Goal: Find specific page/section: Find specific page/section

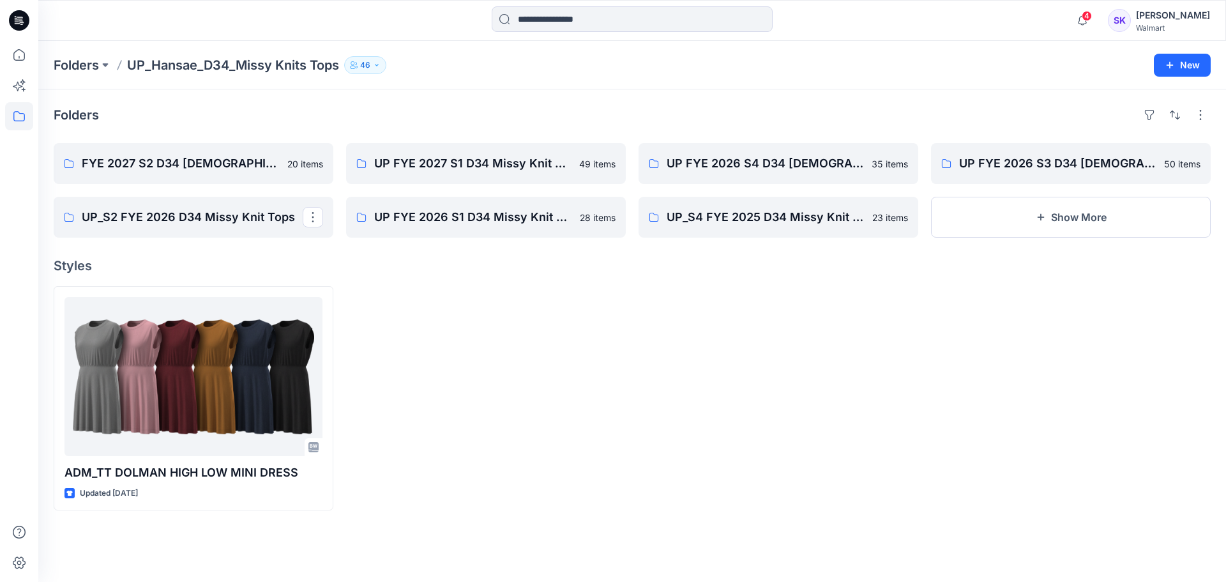
drag, startPoint x: 694, startPoint y: 457, endPoint x: 685, endPoint y: 462, distance: 10.3
click at [685, 462] on div at bounding box center [779, 398] width 280 height 224
click at [161, 167] on p "FYE 2027 S2 D34 [DEMOGRAPHIC_DATA] Tops - Hansae" at bounding box center [192, 164] width 221 height 18
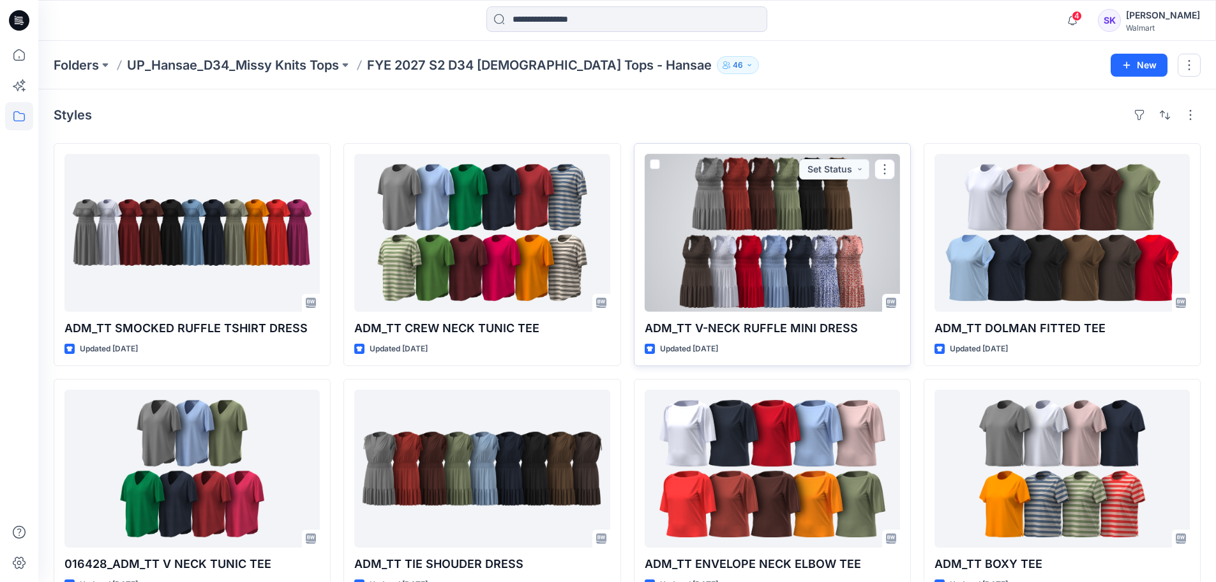
click at [735, 255] on div at bounding box center [772, 233] width 255 height 158
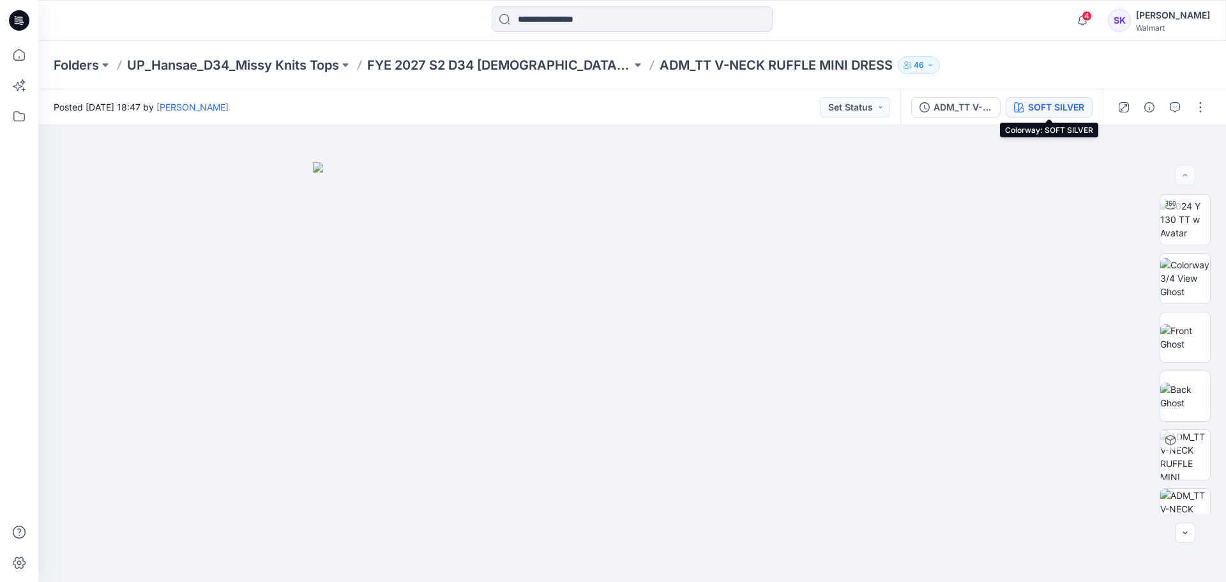
click at [1054, 103] on div "SOFT SILVER" at bounding box center [1056, 107] width 56 height 14
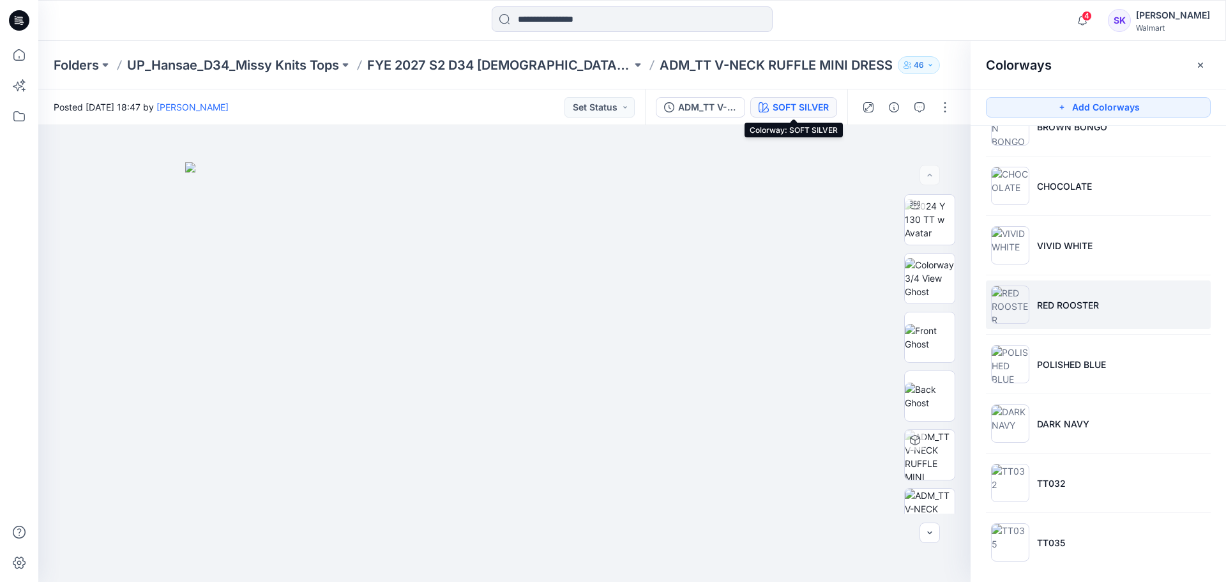
scroll to position [341, 0]
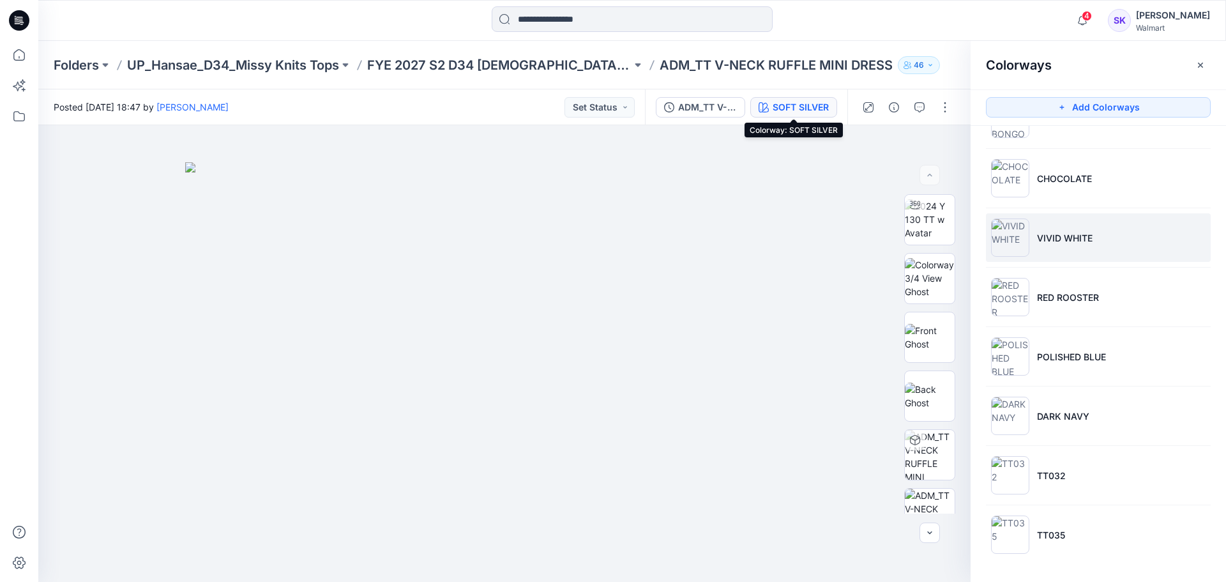
click at [1067, 231] on p "VIVID WHITE" at bounding box center [1065, 237] width 56 height 13
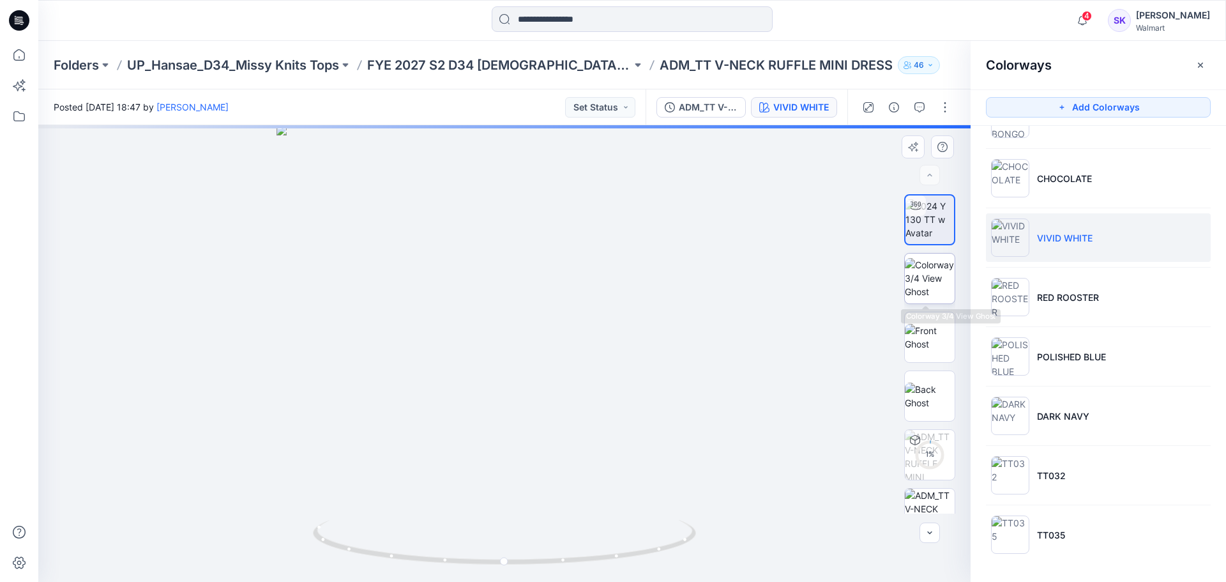
click at [914, 290] on img at bounding box center [930, 278] width 50 height 40
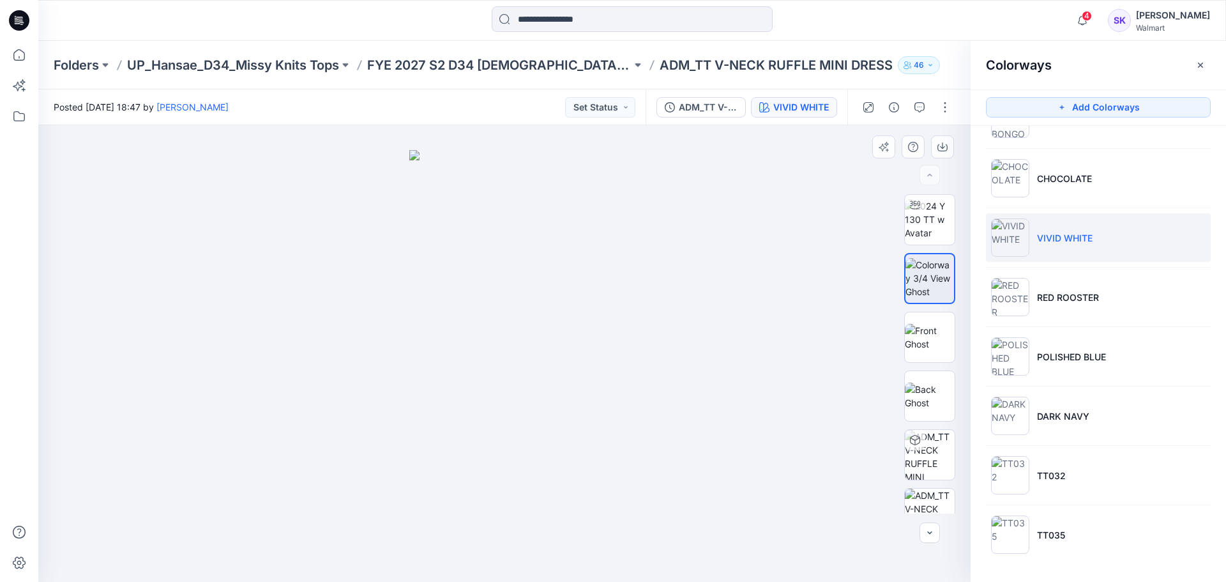
drag, startPoint x: 775, startPoint y: 289, endPoint x: 957, endPoint y: 196, distance: 203.9
click at [775, 289] on div at bounding box center [504, 353] width 932 height 457
click at [948, 151] on button "button" at bounding box center [942, 146] width 23 height 23
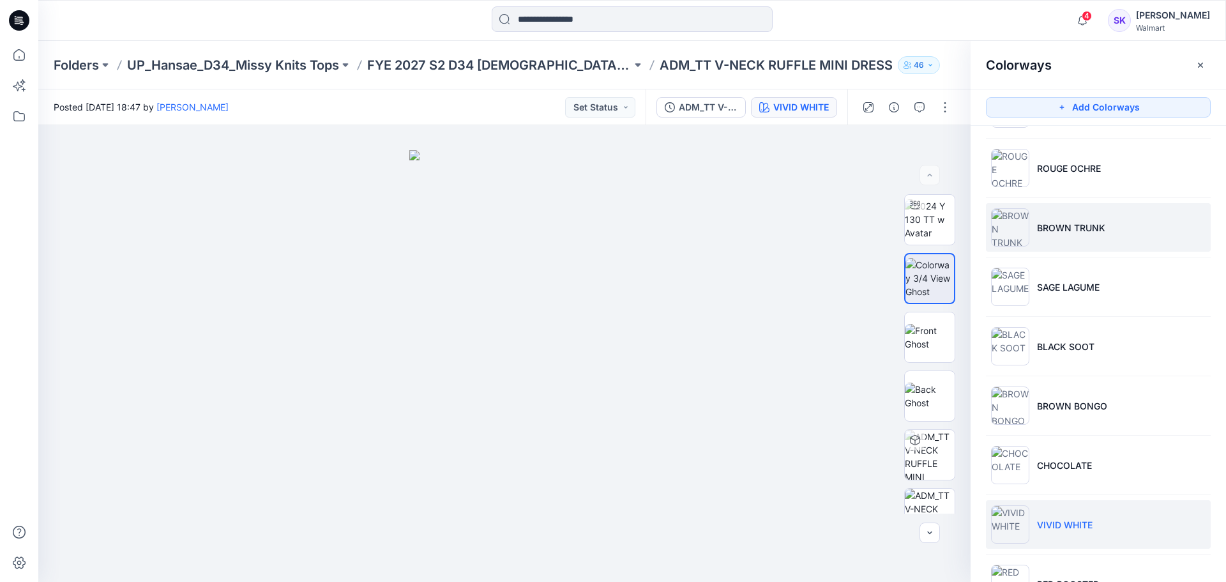
scroll to position [22, 0]
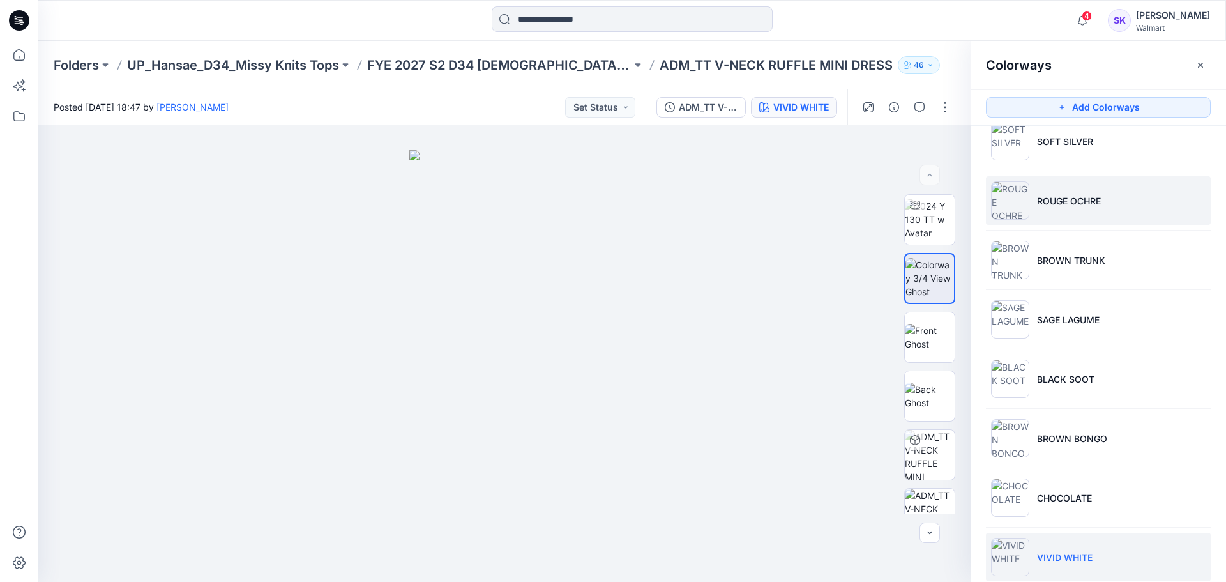
click at [1103, 212] on li "ROUGE OCHRE" at bounding box center [1098, 200] width 225 height 49
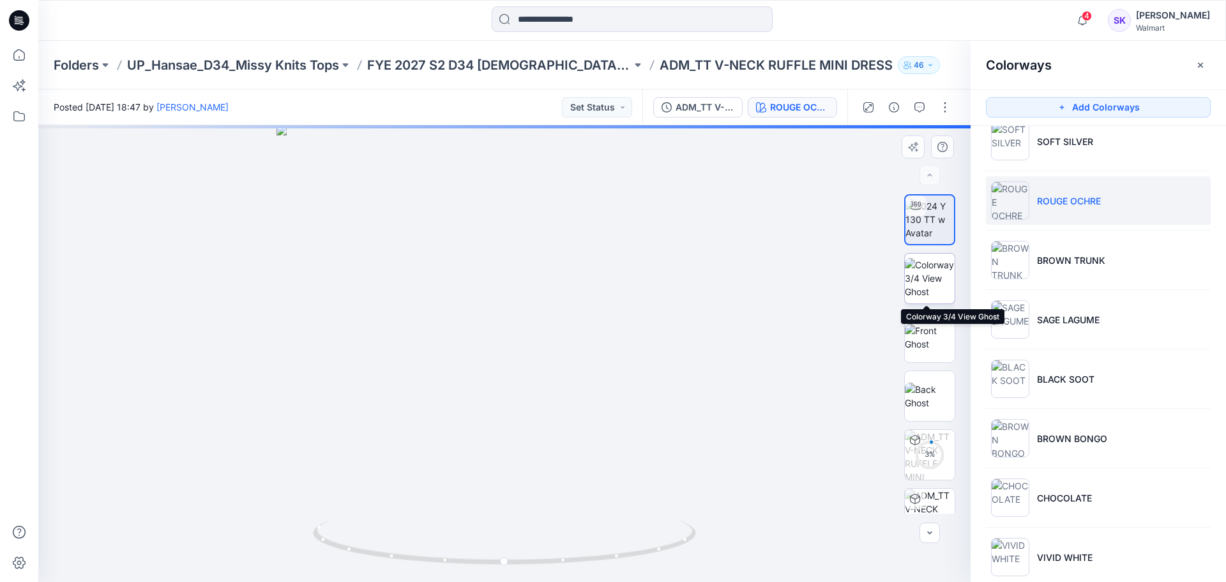
click at [927, 278] on img at bounding box center [930, 278] width 50 height 40
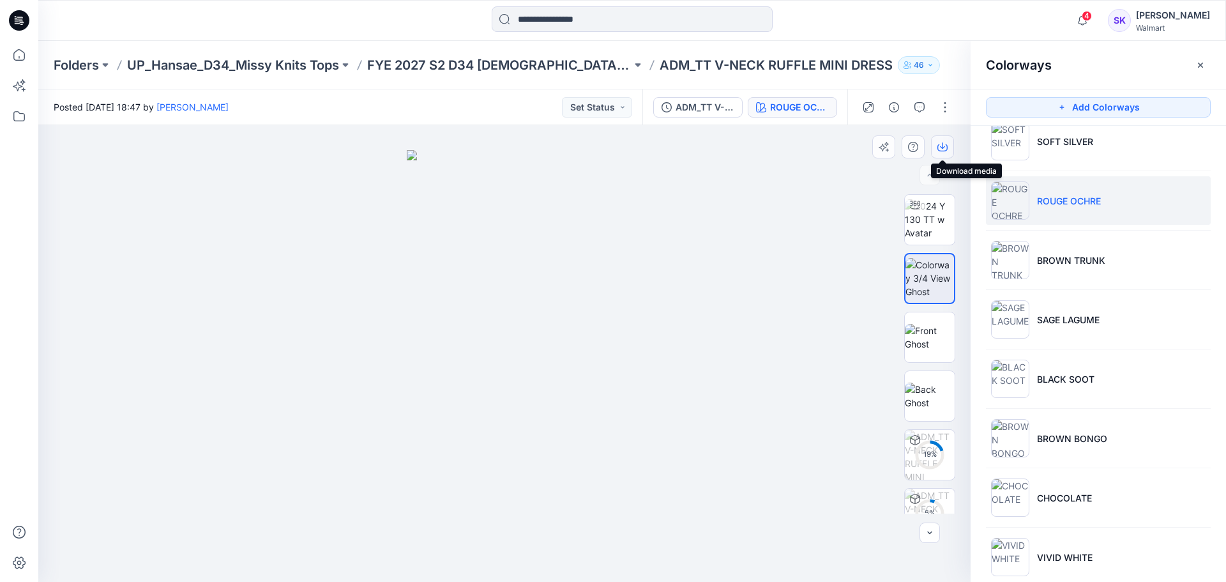
click at [944, 153] on button "button" at bounding box center [942, 146] width 23 height 23
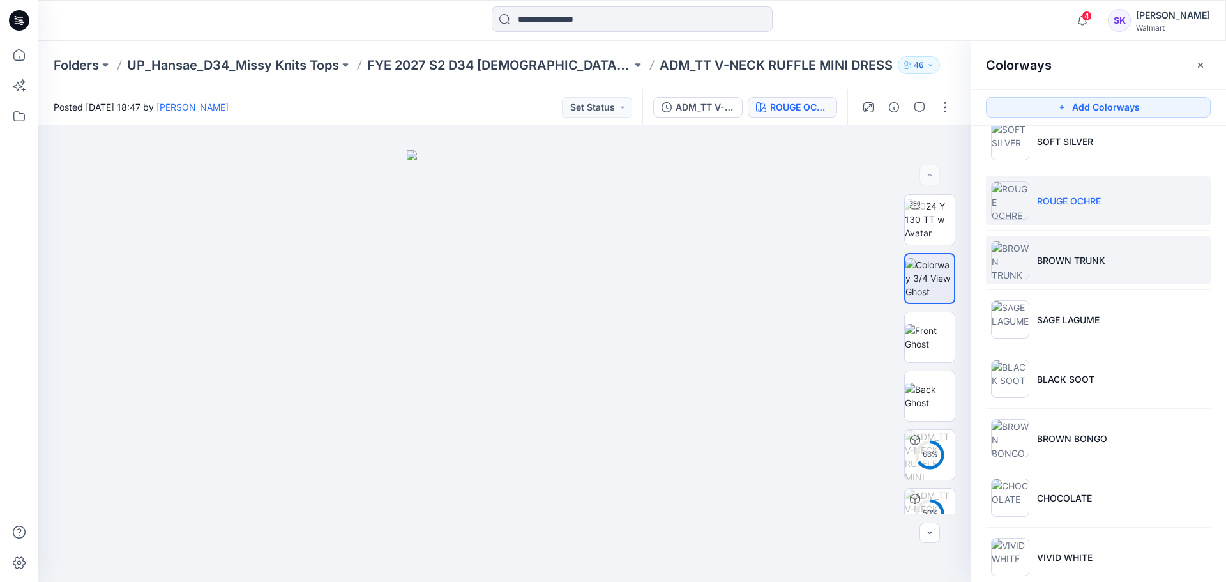
click at [1108, 260] on li "BROWN TRUNK" at bounding box center [1098, 260] width 225 height 49
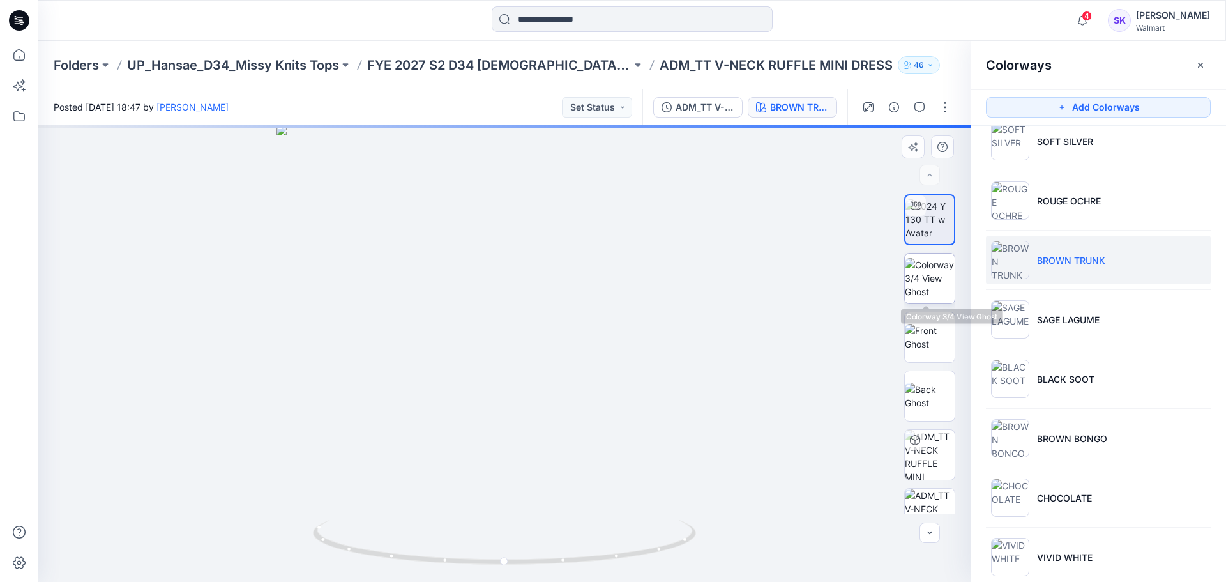
click at [905, 275] on img at bounding box center [930, 278] width 50 height 40
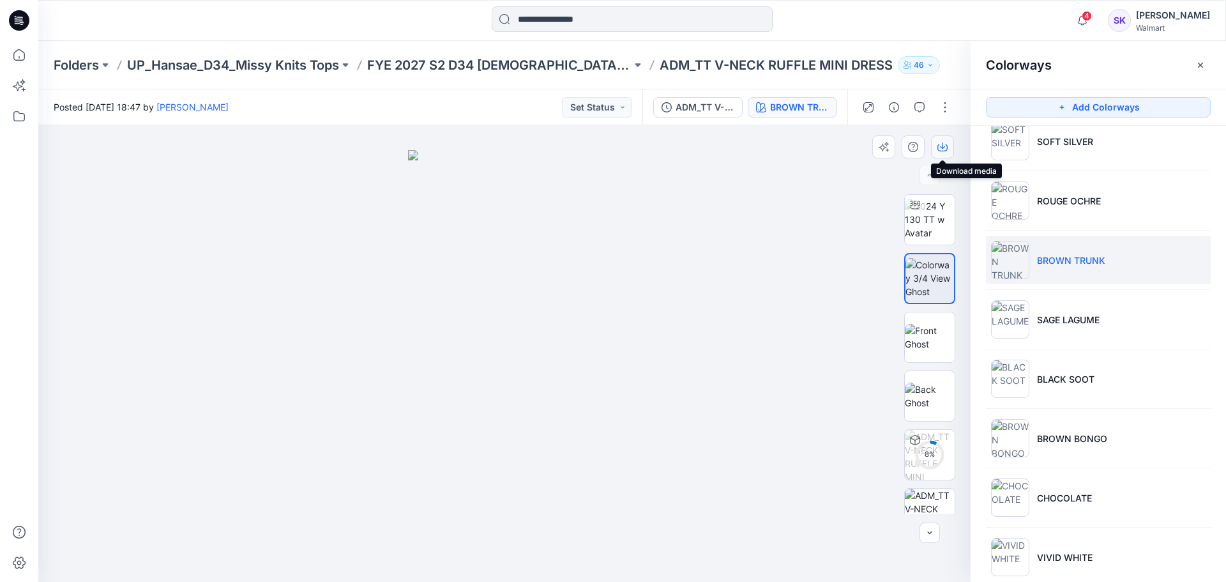
click at [944, 143] on icon "button" at bounding box center [942, 147] width 10 height 10
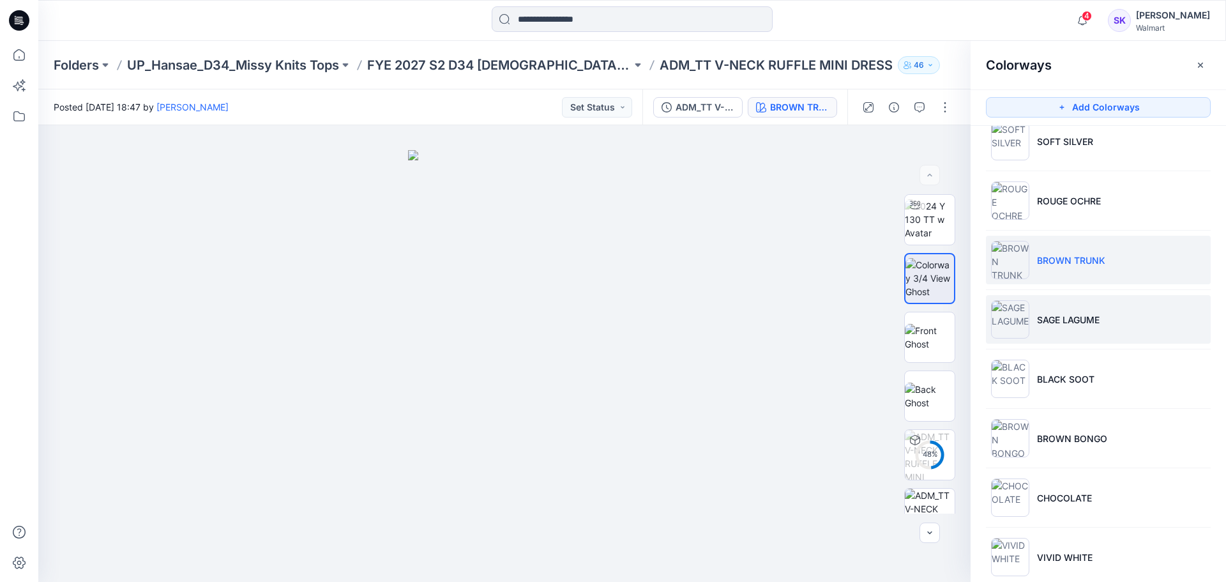
click at [1082, 319] on p "SAGE LAGUME" at bounding box center [1068, 319] width 63 height 13
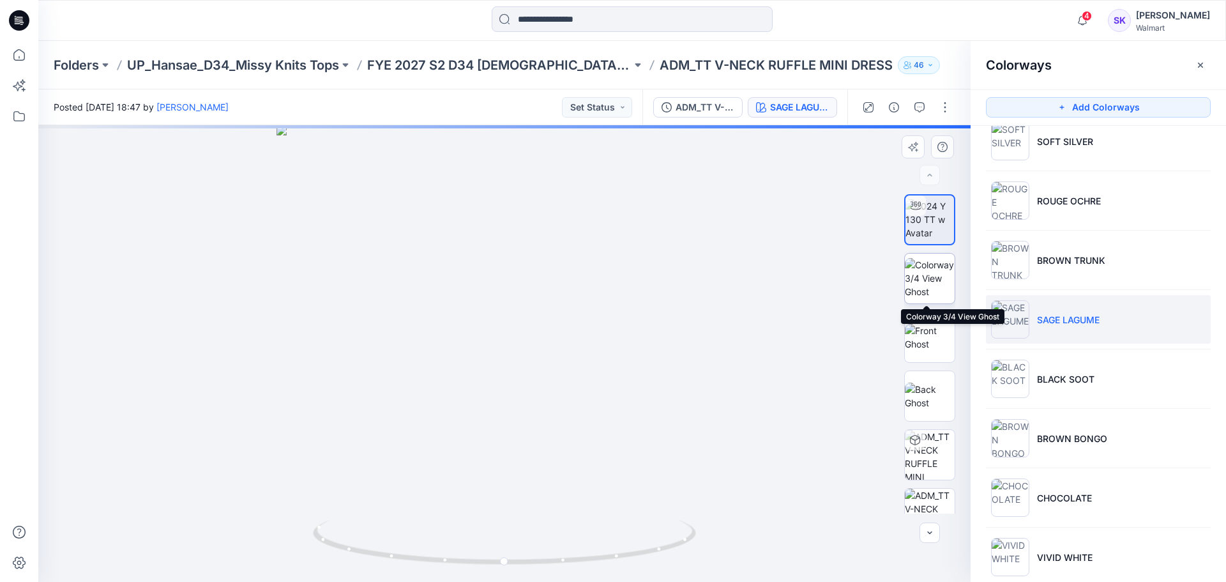
click at [935, 283] on img at bounding box center [930, 278] width 50 height 40
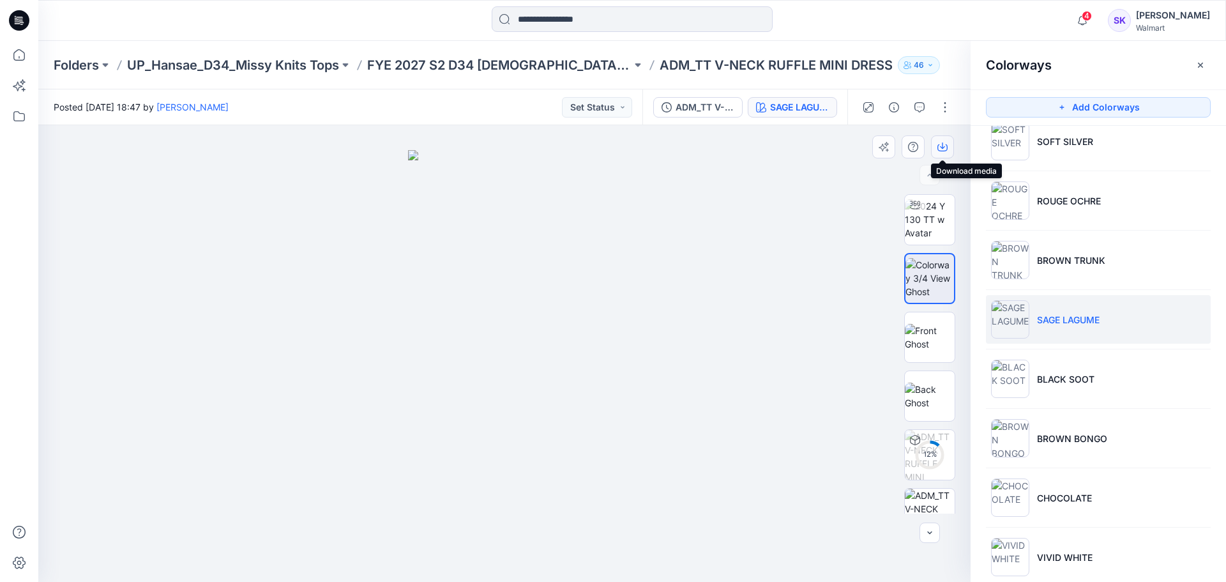
click at [951, 142] on button "button" at bounding box center [942, 146] width 23 height 23
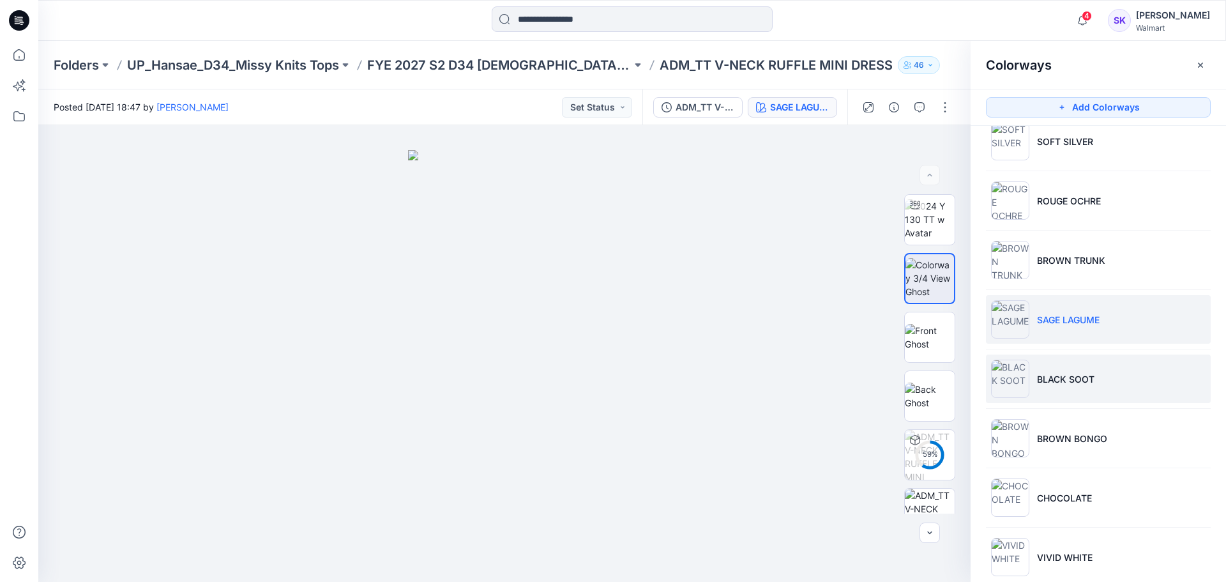
click at [1068, 400] on li "BLACK SOOT" at bounding box center [1098, 378] width 225 height 49
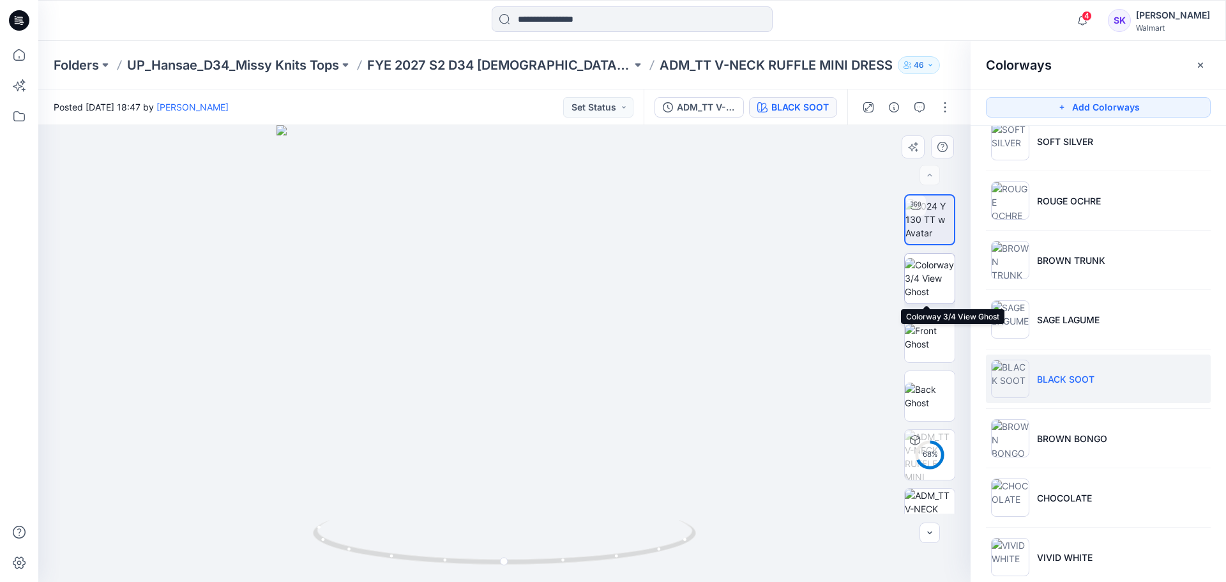
click at [943, 280] on img at bounding box center [930, 278] width 50 height 40
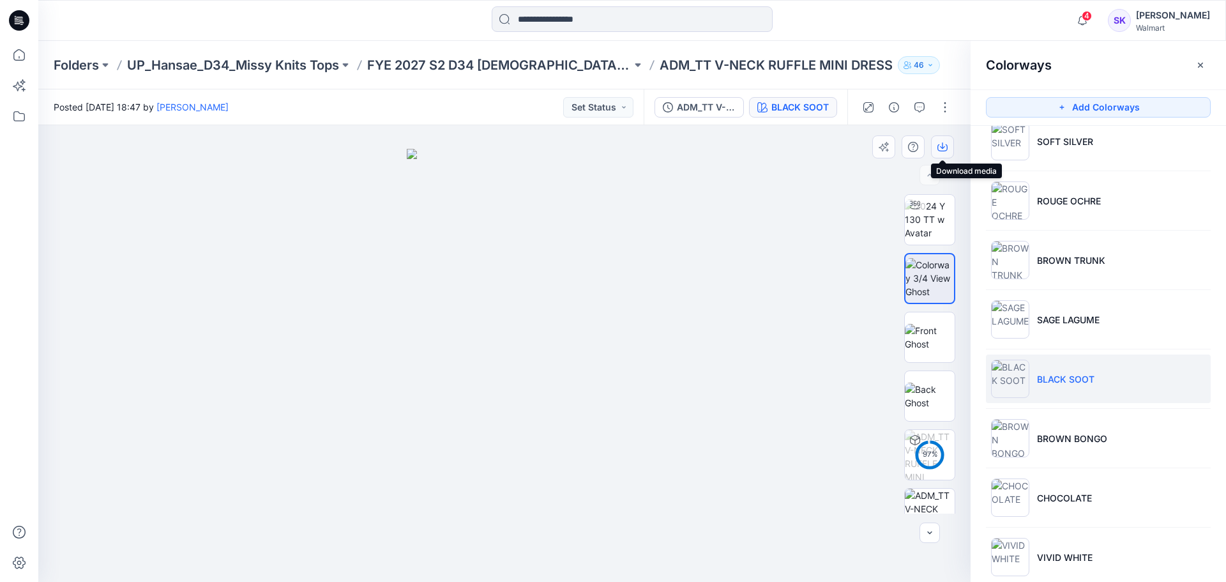
click at [938, 144] on icon "button" at bounding box center [942, 147] width 10 height 10
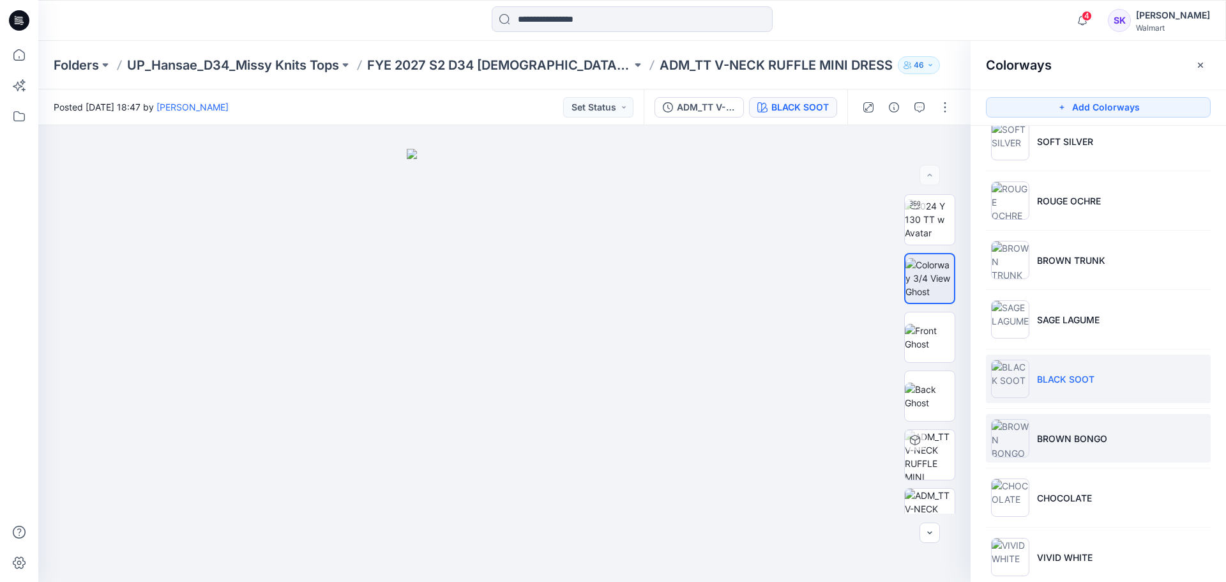
click at [1109, 421] on li "BROWN BONGO" at bounding box center [1098, 438] width 225 height 49
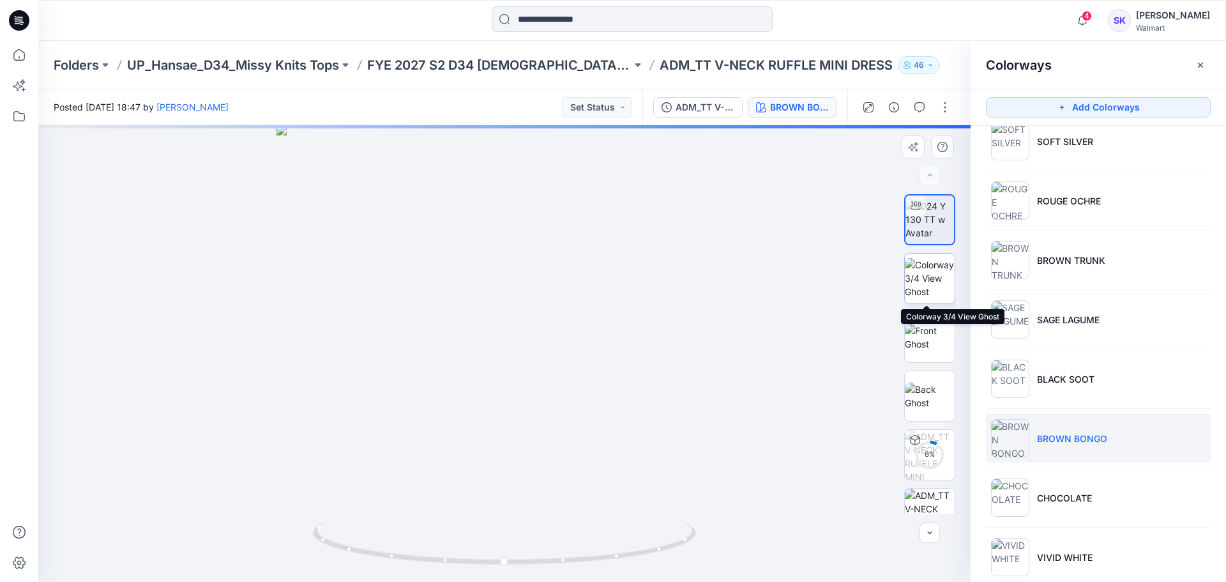
click at [937, 272] on img at bounding box center [930, 278] width 50 height 40
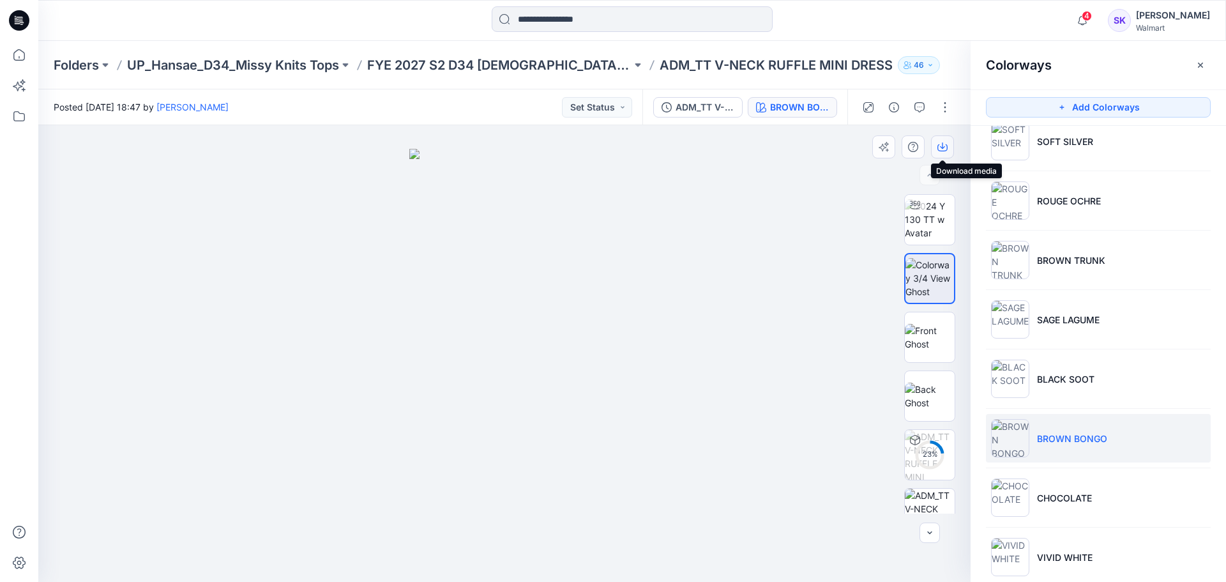
click at [944, 146] on icon "button" at bounding box center [942, 147] width 10 height 10
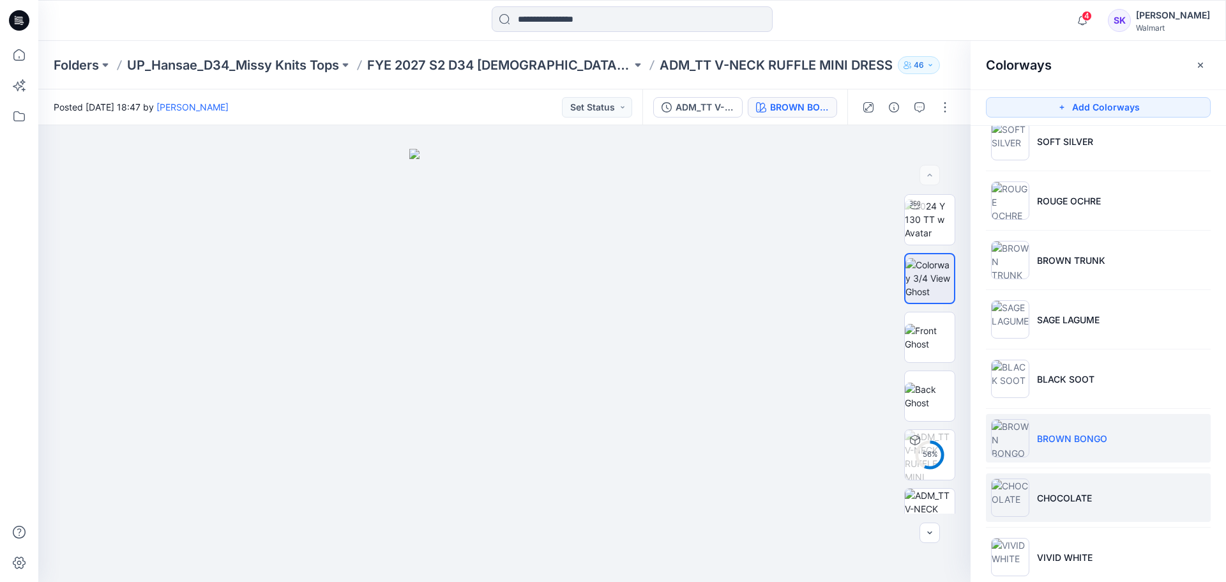
click at [1081, 488] on li "CHOCOLATE" at bounding box center [1098, 497] width 225 height 49
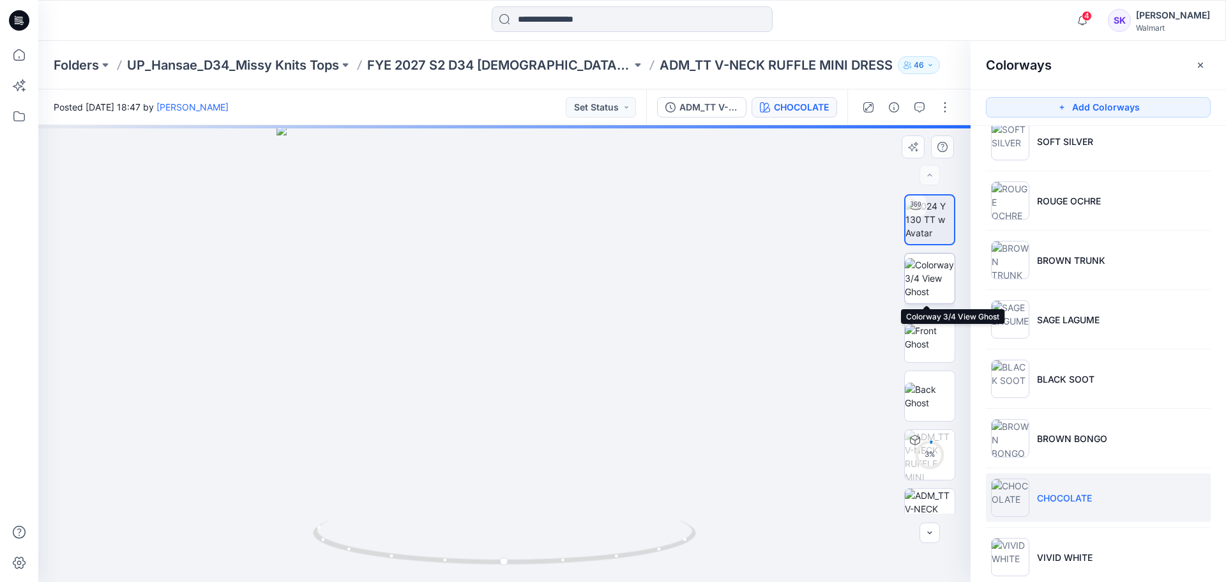
click at [929, 269] on img at bounding box center [930, 278] width 50 height 40
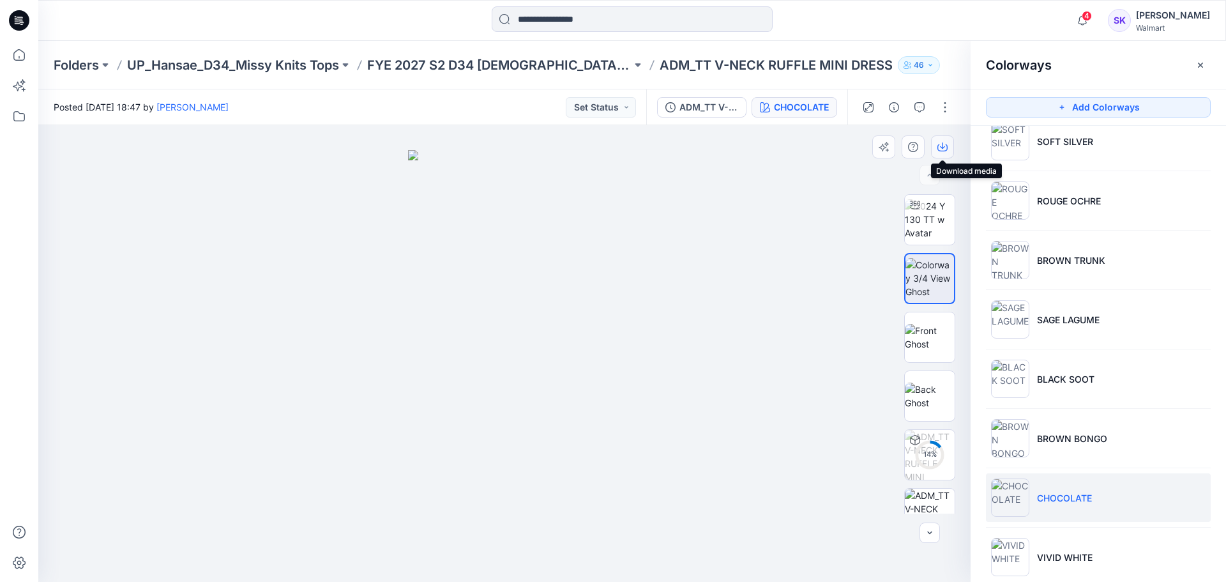
click at [939, 147] on icon "button" at bounding box center [942, 147] width 10 height 10
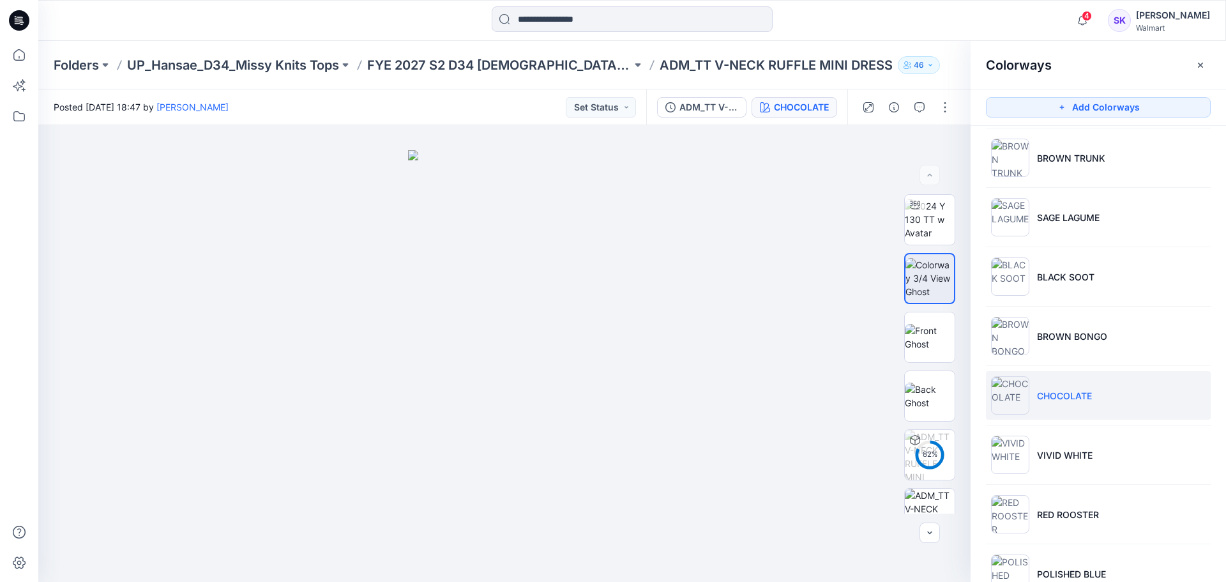
scroll to position [255, 0]
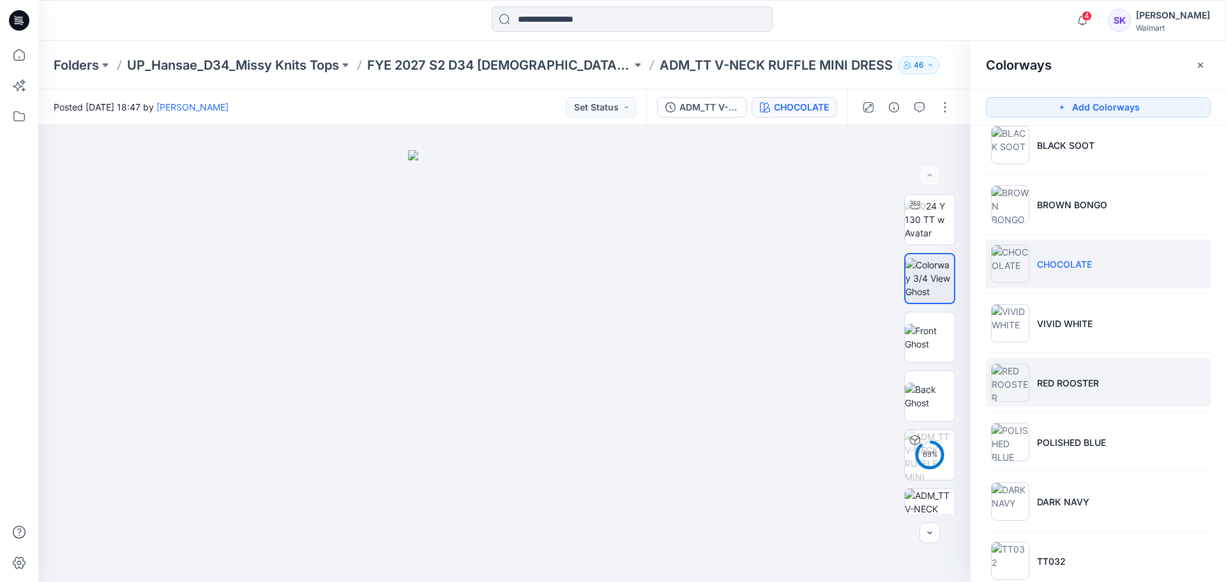
click at [1077, 393] on li "RED ROOSTER" at bounding box center [1098, 382] width 225 height 49
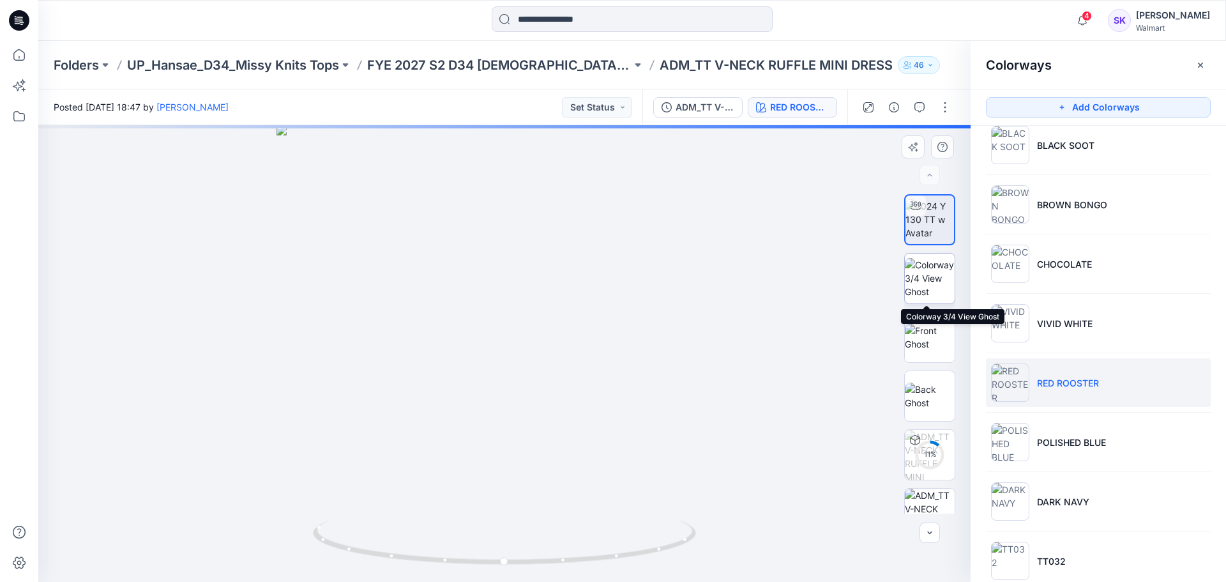
click at [948, 265] on img at bounding box center [930, 278] width 50 height 40
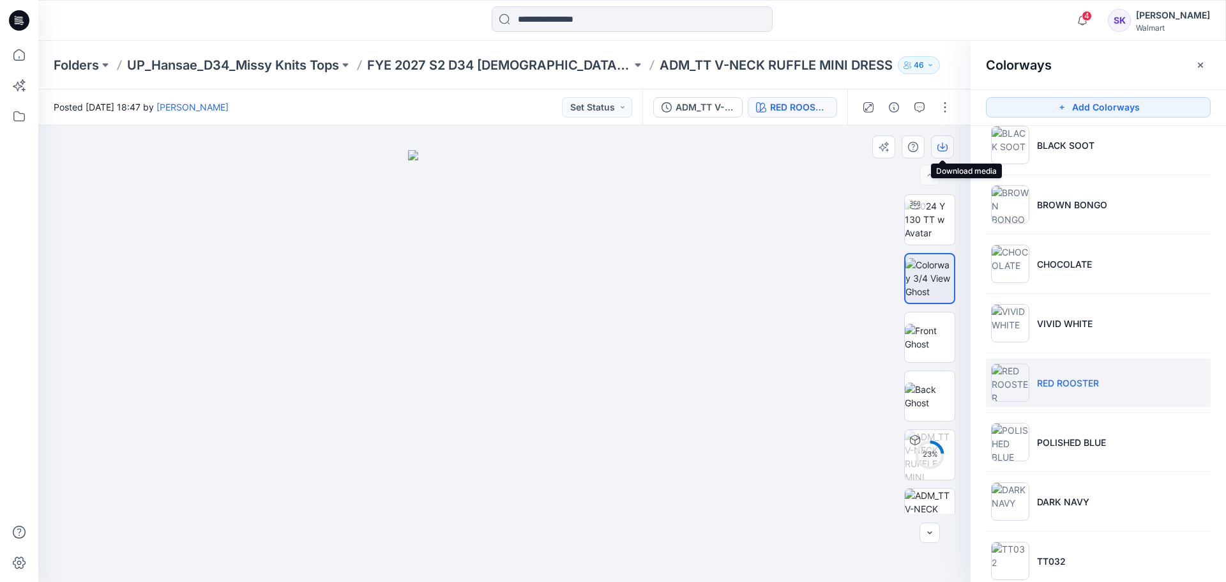
click at [947, 149] on icon "button" at bounding box center [942, 147] width 10 height 7
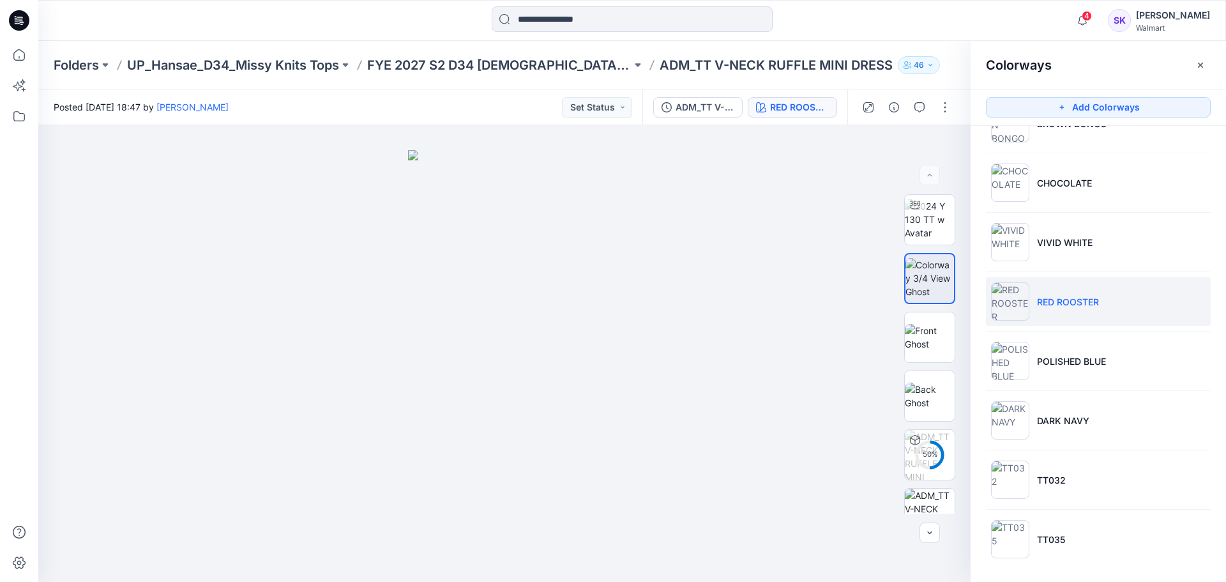
scroll to position [341, 0]
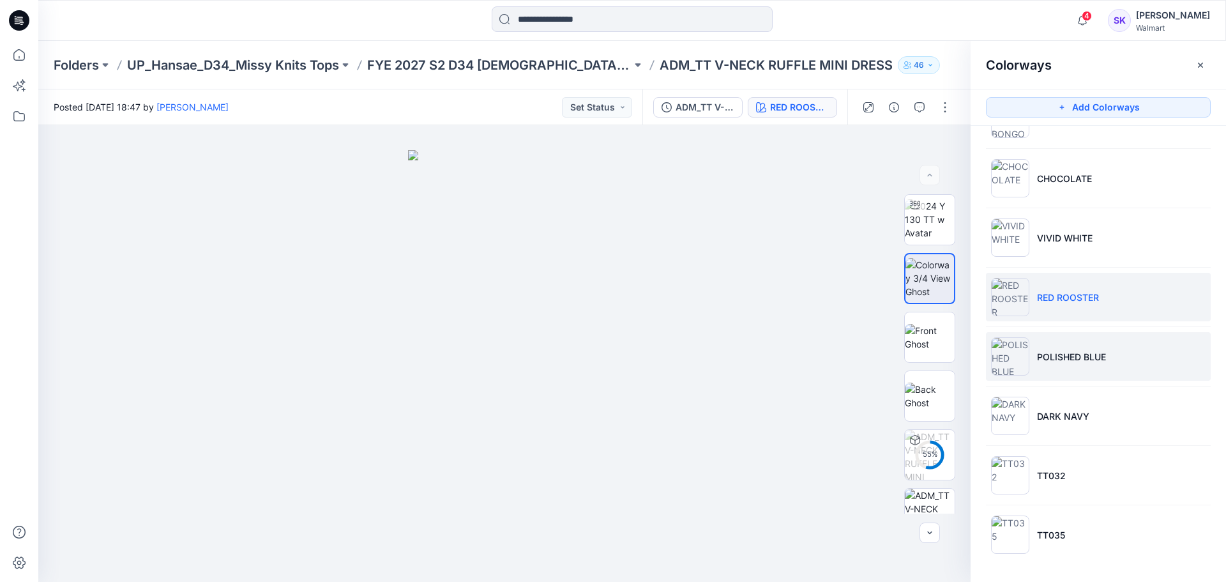
click at [1060, 365] on li "POLISHED BLUE" at bounding box center [1098, 356] width 225 height 49
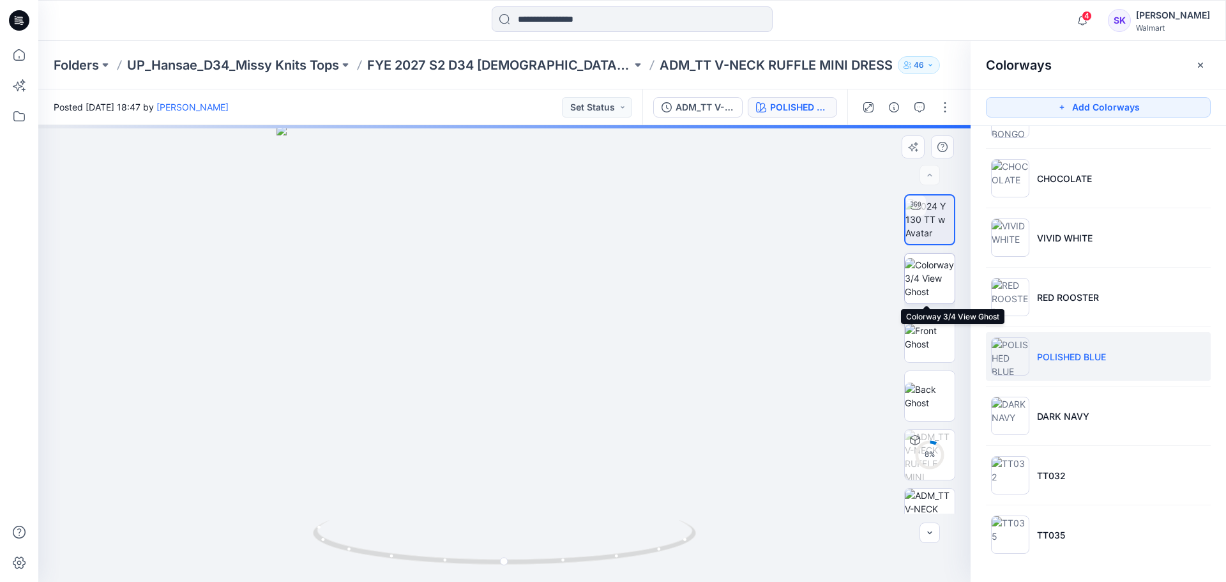
click at [919, 280] on img at bounding box center [930, 278] width 50 height 40
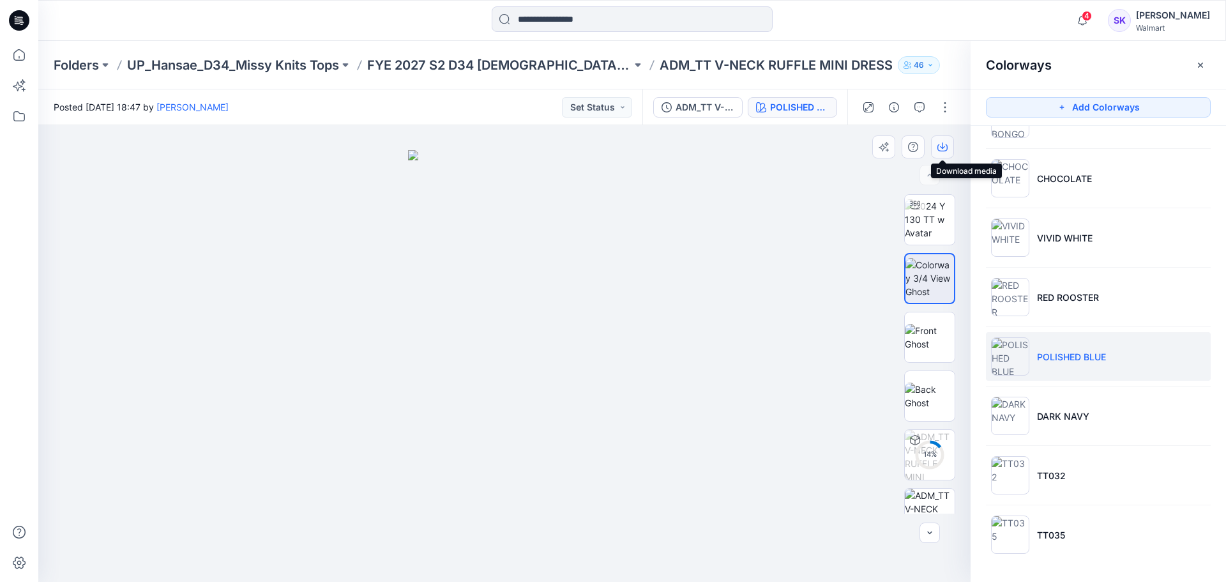
click at [943, 140] on button "button" at bounding box center [942, 146] width 23 height 23
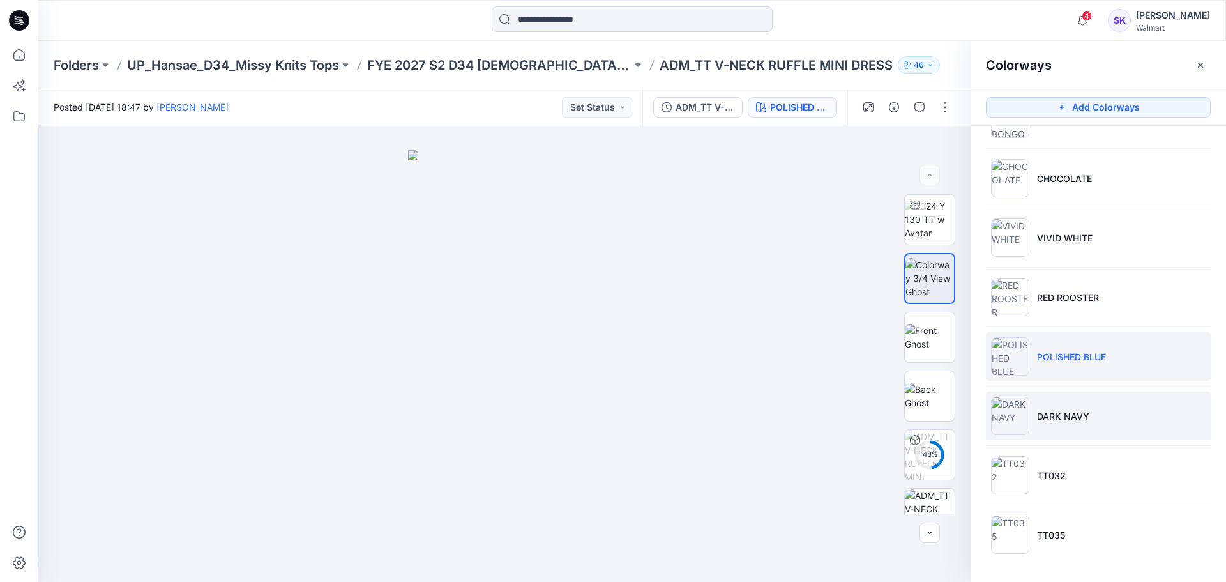
click at [1048, 413] on p "DARK NAVY" at bounding box center [1063, 415] width 52 height 13
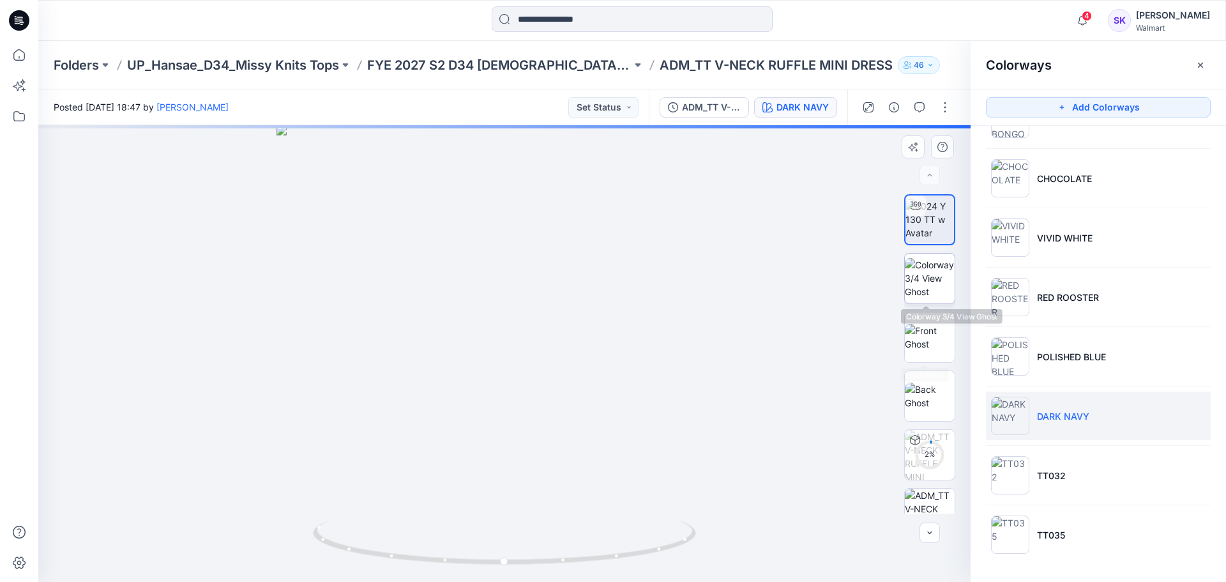
click at [925, 262] on img at bounding box center [930, 278] width 50 height 40
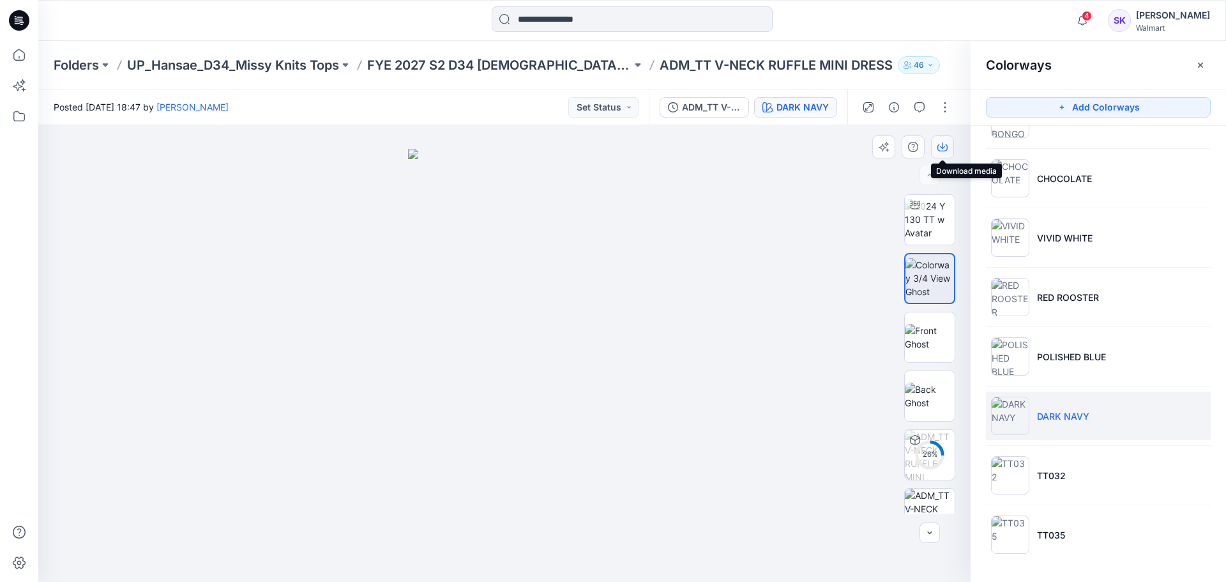
click at [941, 151] on icon "button" at bounding box center [942, 147] width 10 height 7
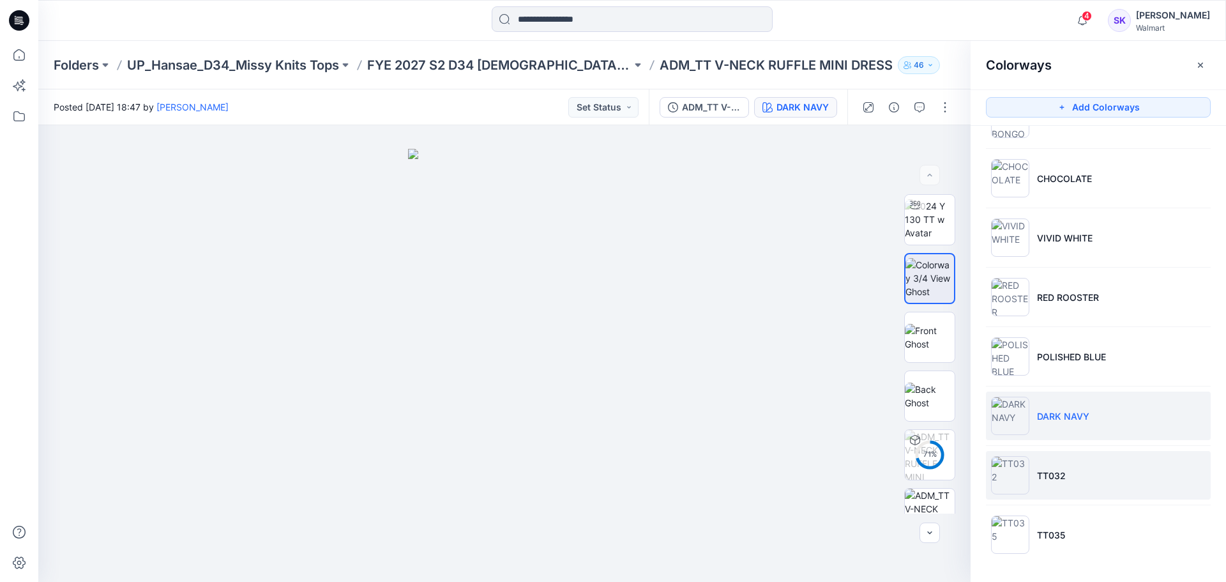
click at [1071, 483] on li "TT032" at bounding box center [1098, 475] width 225 height 49
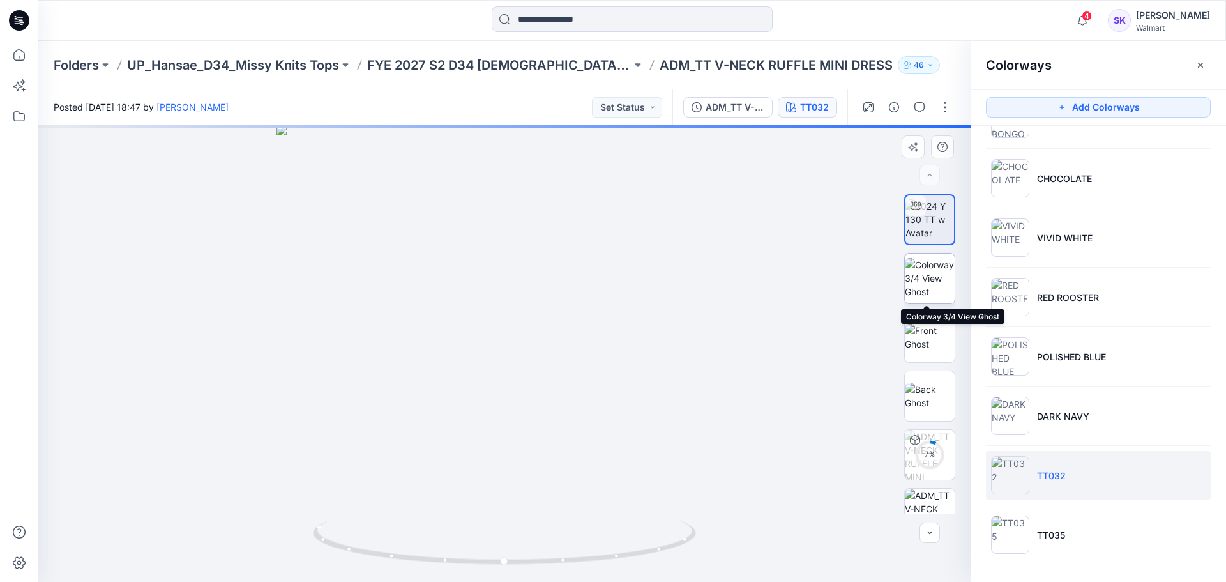
click at [923, 291] on img at bounding box center [930, 278] width 50 height 40
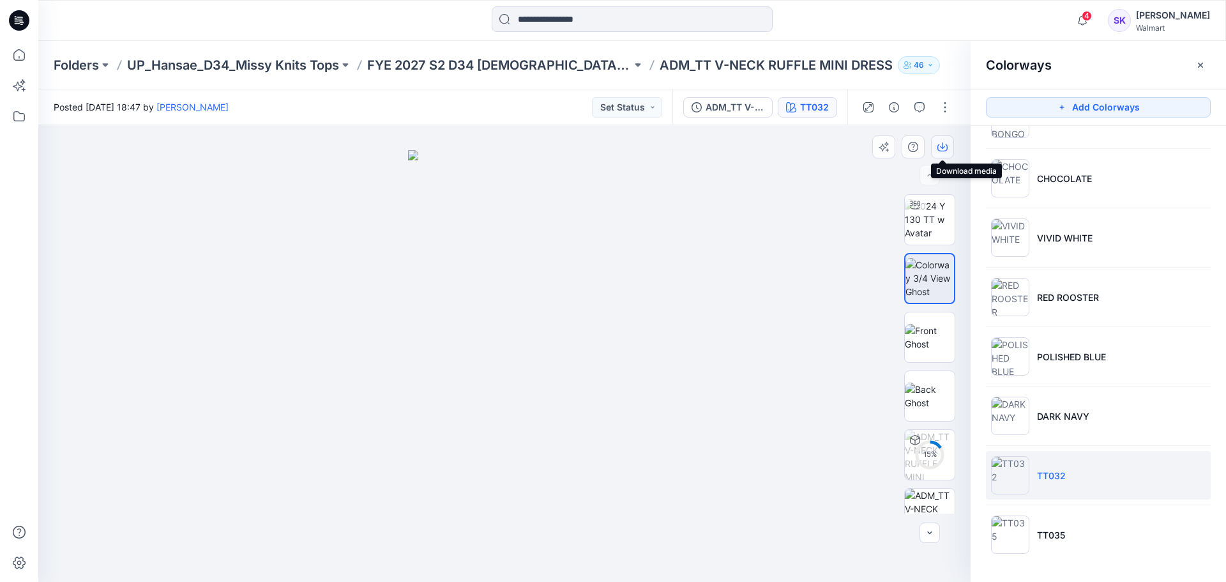
click at [944, 150] on icon "button" at bounding box center [942, 147] width 10 height 10
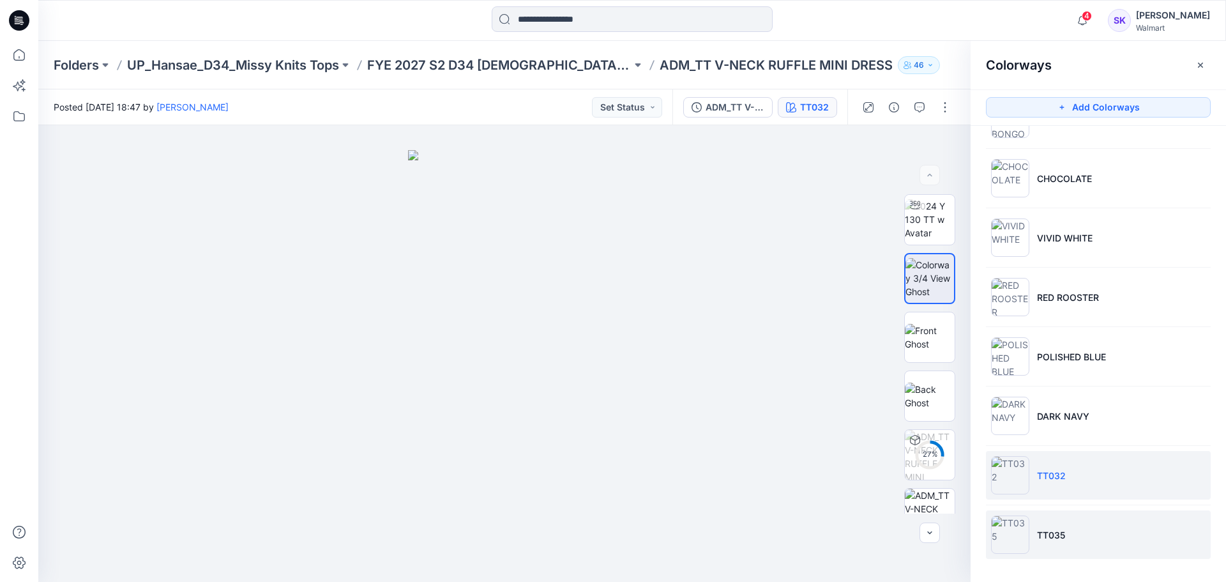
click at [1077, 537] on li "TT035" at bounding box center [1098, 534] width 225 height 49
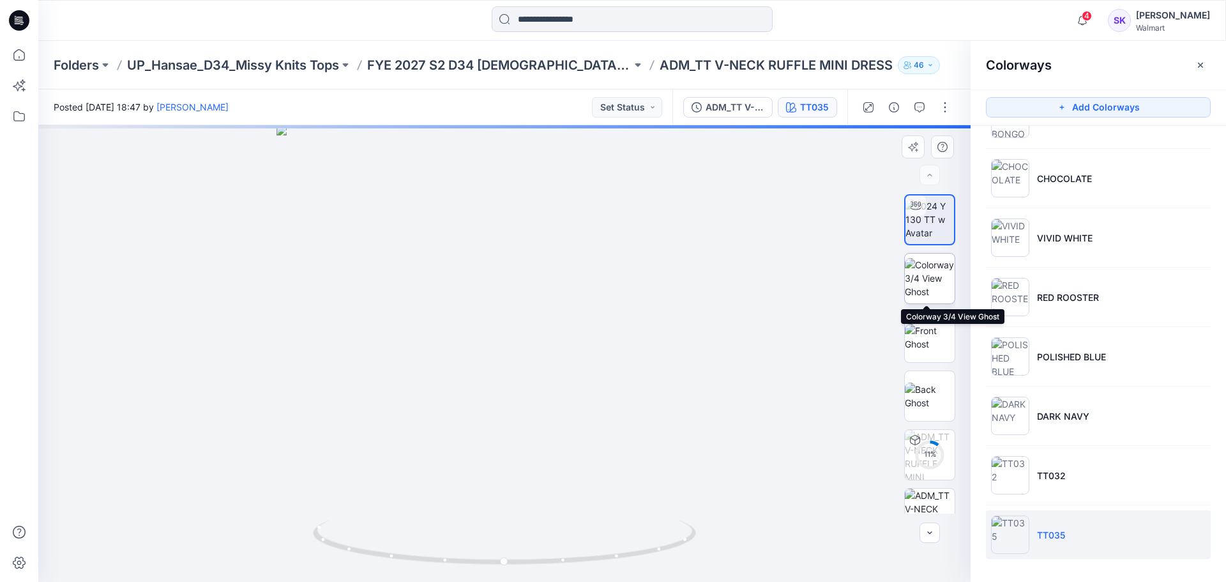
click at [930, 277] on img at bounding box center [930, 278] width 50 height 40
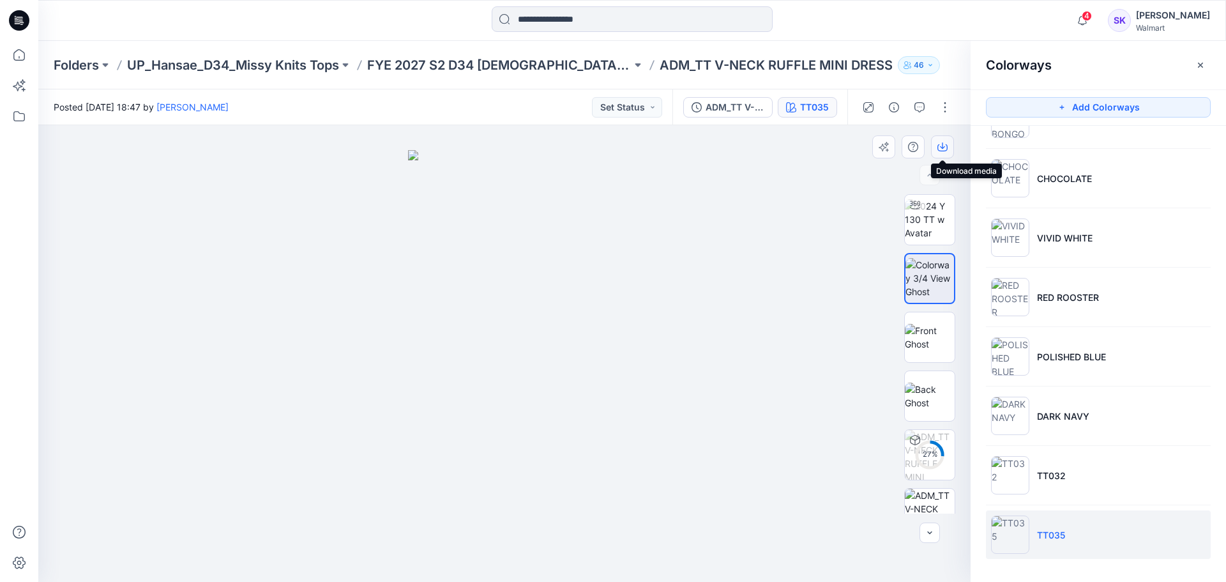
click at [939, 146] on icon "button" at bounding box center [942, 147] width 10 height 10
